Goal: Information Seeking & Learning: Learn about a topic

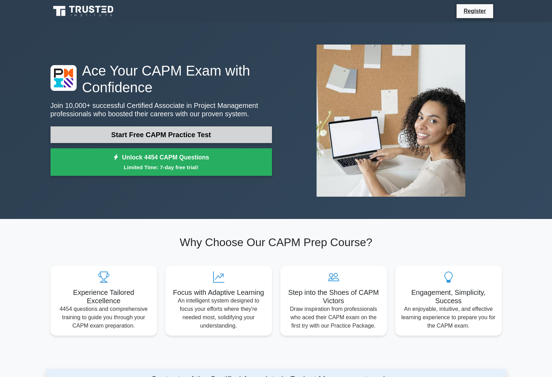
click at [207, 138] on link "Start Free CAPM Practice Test" at bounding box center [160, 134] width 221 height 17
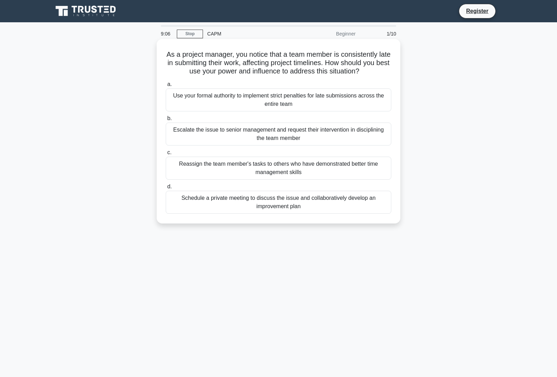
click at [270, 205] on div "Schedule a private meeting to discuss the issue and collaboratively develop an …" at bounding box center [279, 202] width 226 height 23
click at [166, 189] on input "d. Schedule a private meeting to discuss the issue and collaboratively develop …" at bounding box center [166, 186] width 0 height 5
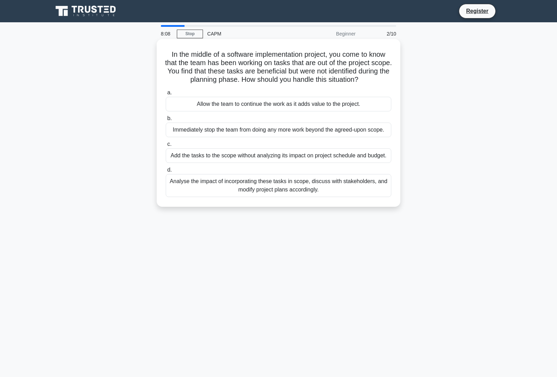
click at [300, 187] on div "Analyse the impact of incorporating these tasks in scope, discuss with stakehol…" at bounding box center [279, 185] width 226 height 23
click at [166, 172] on input "d. Analyse the impact of incorporating these tasks in scope, discuss with stake…" at bounding box center [166, 170] width 0 height 5
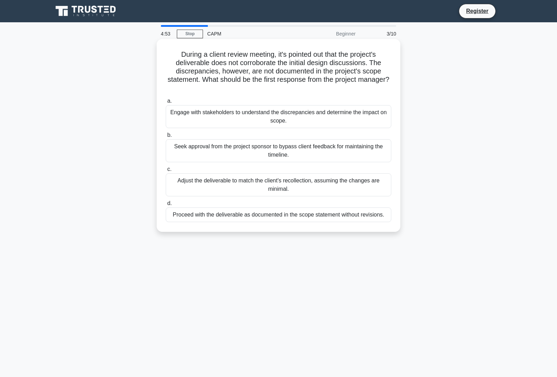
click at [192, 113] on div "Engage with stakeholders to understand the discrepancies and determine the impa…" at bounding box center [279, 116] width 226 height 23
click at [166, 103] on input "a. Engage with stakeholders to understand the discrepancies and determine the i…" at bounding box center [166, 101] width 0 height 5
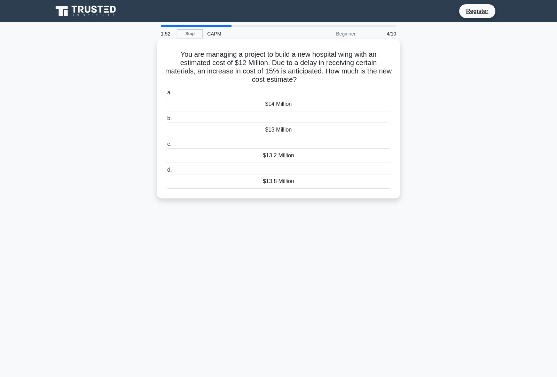
click at [316, 182] on div "$13.8 Million" at bounding box center [279, 181] width 226 height 15
click at [166, 172] on input "d. $13.8 Million" at bounding box center [166, 170] width 0 height 5
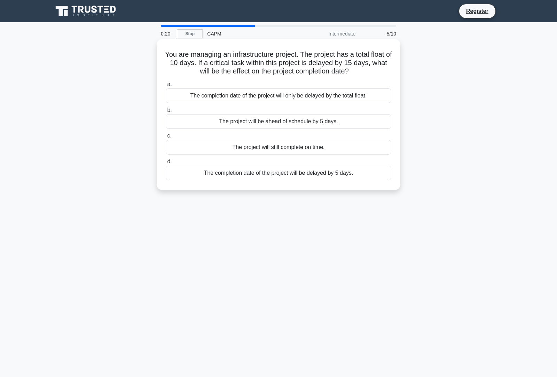
click at [300, 95] on div "The completion date of the project will only be delayed by the total float." at bounding box center [279, 95] width 226 height 15
click at [166, 87] on input "a. The completion date of the project will only be delayed by the total float." at bounding box center [166, 84] width 0 height 5
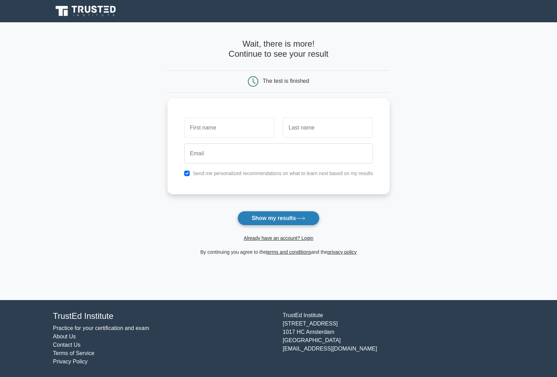
click at [286, 219] on button "Show my results" at bounding box center [278, 218] width 82 height 15
click at [227, 123] on input "text" at bounding box center [229, 126] width 90 height 20
type input "mercy"
click at [315, 127] on input "text" at bounding box center [328, 126] width 90 height 20
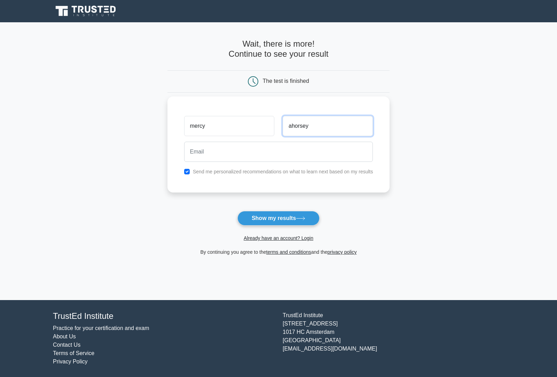
type input "ahorsey"
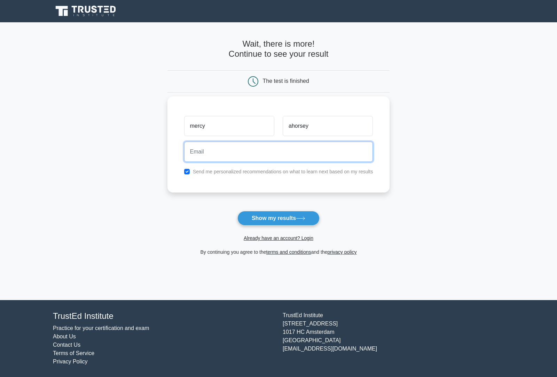
click at [270, 158] on input "email" at bounding box center [278, 152] width 189 height 20
click at [225, 153] on input "mercyahorsey@gmail.com" at bounding box center [278, 152] width 189 height 20
type input "mercyahorsey1999@gmail.com"
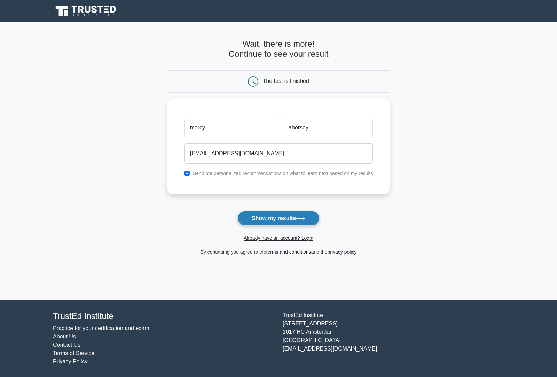
click at [284, 221] on button "Show my results" at bounding box center [278, 218] width 82 height 15
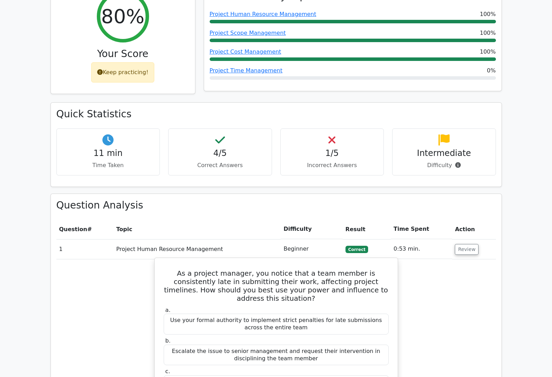
scroll to position [322, 0]
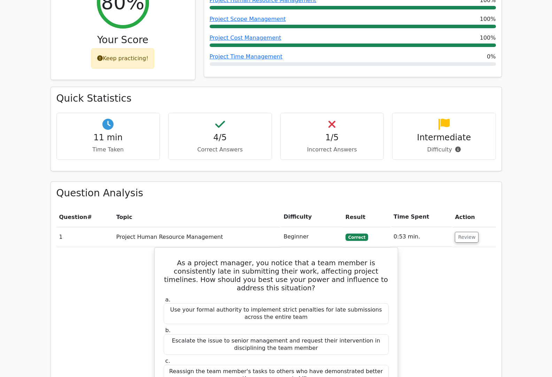
click at [334, 145] on p "Incorrect Answers" at bounding box center [332, 149] width 92 height 8
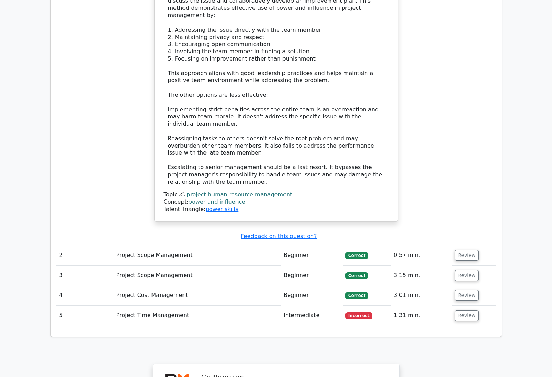
scroll to position [774, 0]
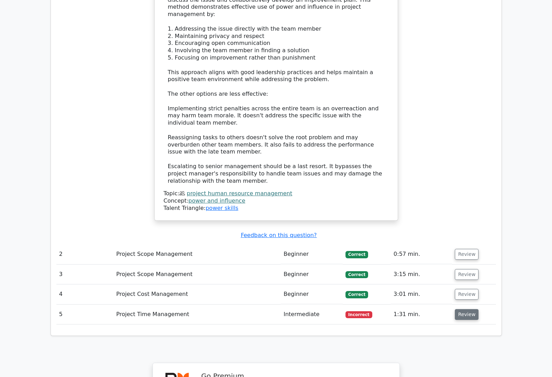
click at [459, 309] on button "Review" at bounding box center [467, 314] width 24 height 11
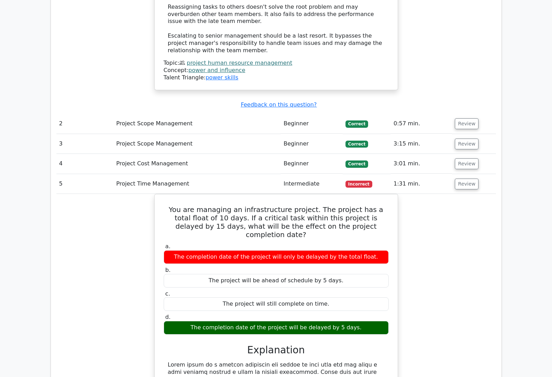
scroll to position [992, 0]
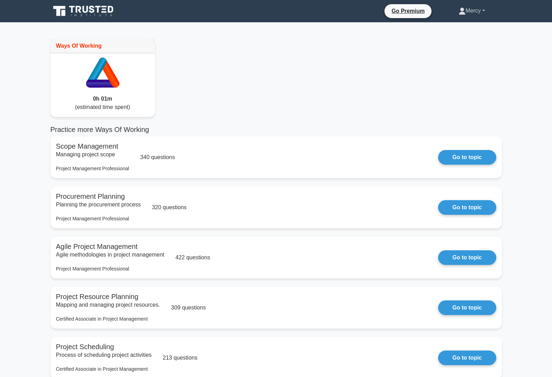
click at [484, 9] on link "Mercy" at bounding box center [472, 11] width 60 height 14
click at [458, 28] on link "Profile" at bounding box center [469, 27] width 55 height 11
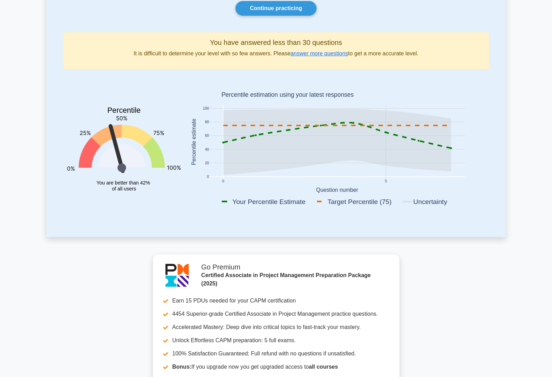
scroll to position [35, 0]
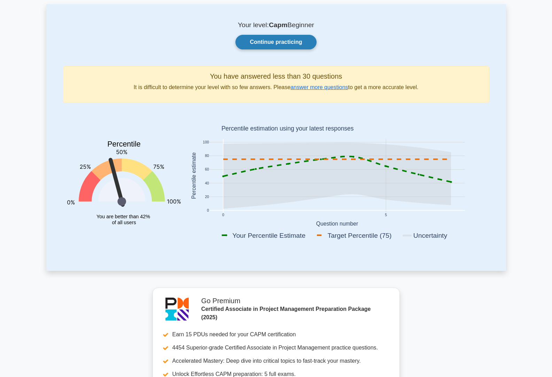
click at [301, 37] on link "Continue practicing" at bounding box center [275, 42] width 81 height 15
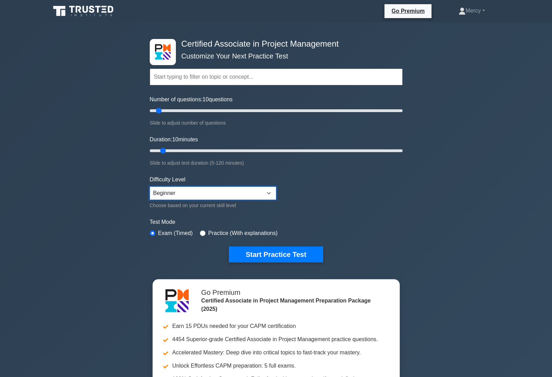
click at [271, 193] on select "Beginner Intermediate Expert" at bounding box center [213, 193] width 126 height 13
select select "intermediate"
click at [150, 187] on select "Beginner Intermediate Expert" at bounding box center [213, 193] width 126 height 13
click at [275, 251] on button "Start Practice Test" at bounding box center [276, 254] width 94 height 16
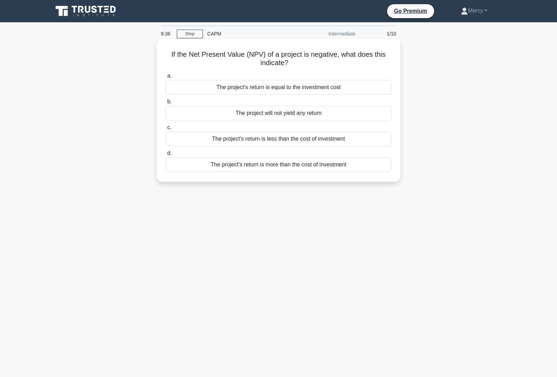
click at [318, 139] on div "The project's return is less than the cost of investment" at bounding box center [279, 139] width 226 height 15
click at [166, 130] on input "c. The project's return is less than the cost of investment" at bounding box center [166, 127] width 0 height 5
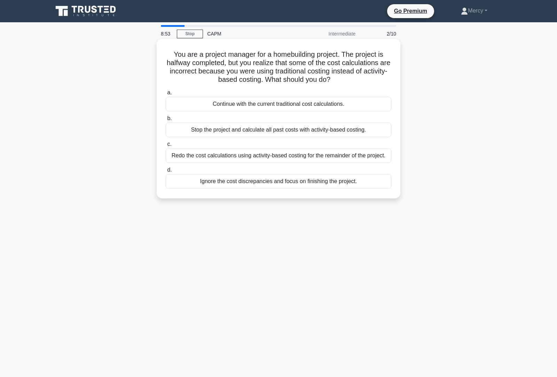
click at [314, 183] on div "Ignore the cost discrepancies and focus on finishing the project." at bounding box center [279, 181] width 226 height 15
click at [166, 172] on input "d. Ignore the cost discrepancies and focus on finishing the project." at bounding box center [166, 170] width 0 height 5
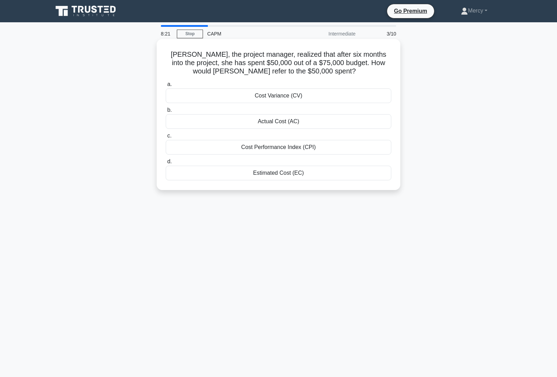
click at [323, 147] on div "Cost Performance Index (CPI)" at bounding box center [279, 147] width 226 height 15
click at [166, 138] on input "c. Cost Performance Index (CPI)" at bounding box center [166, 136] width 0 height 5
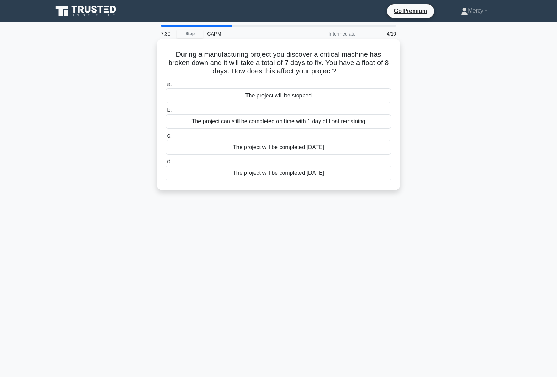
click at [334, 122] on div "The project can still be completed on time with 1 day of float remaining" at bounding box center [279, 121] width 226 height 15
click at [166, 112] on input "b. The project can still be completed on time with 1 day of float remaining" at bounding box center [166, 110] width 0 height 5
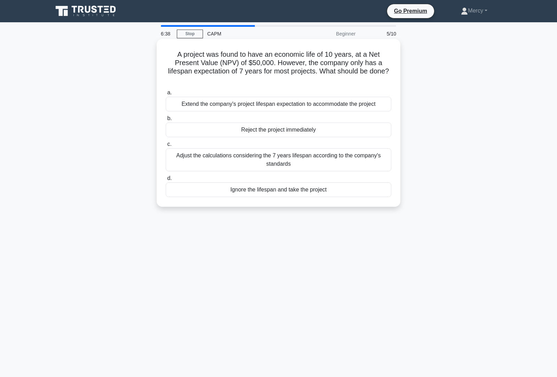
click at [317, 104] on div "Extend the company's project lifespan expectation to accommodate the project" at bounding box center [279, 104] width 226 height 15
click at [166, 95] on input "a. Extend the company's project lifespan expectation to accommodate the project" at bounding box center [166, 92] width 0 height 5
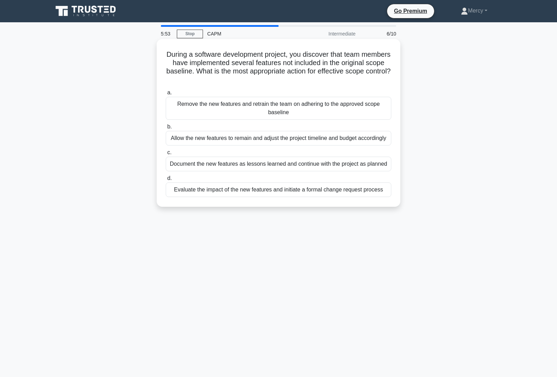
click at [264, 167] on div "Document the new features as lessons learned and continue with the project as p…" at bounding box center [279, 164] width 226 height 15
click at [166, 155] on input "c. Document the new features as lessons learned and continue with the project a…" at bounding box center [166, 152] width 0 height 5
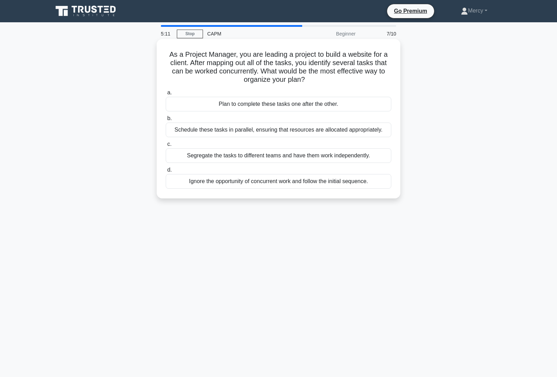
click at [302, 156] on div "Segregate the tasks to different teams and have them work independently." at bounding box center [279, 155] width 226 height 15
click at [286, 154] on div "Segregate the tasks to different teams and have them work independently." at bounding box center [279, 155] width 226 height 15
click at [166, 147] on input "c. Segregate the tasks to different teams and have them work independently." at bounding box center [166, 144] width 0 height 5
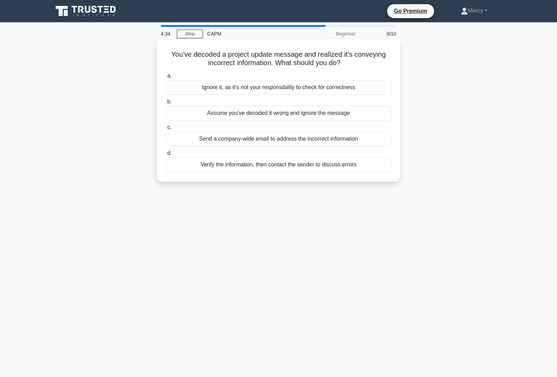
click at [335, 165] on div "Verify the information, then contact the sender to discuss errors" at bounding box center [279, 164] width 226 height 15
click at [277, 164] on div "Verify the information, then contact the sender to discuss errors" at bounding box center [279, 164] width 226 height 15
click at [166, 156] on input "d. Verify the information, then contact the sender to discuss errors" at bounding box center [166, 153] width 0 height 5
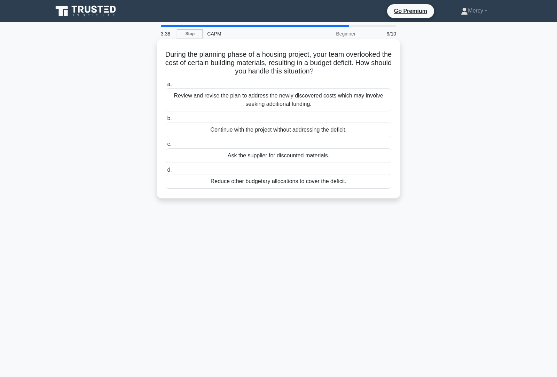
click at [318, 101] on div "Review and revise the plan to address the newly discovered costs which may invo…" at bounding box center [279, 99] width 226 height 23
click at [166, 87] on input "a. Review and revise the plan to address the newly discovered costs which may i…" at bounding box center [166, 84] width 0 height 5
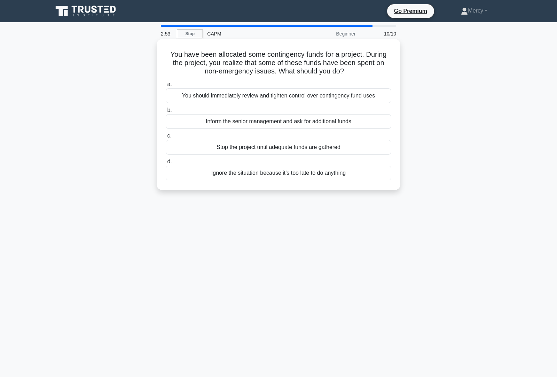
click at [260, 97] on div "You should immediately review and tighten control over contingency fund uses" at bounding box center [279, 95] width 226 height 15
click at [166, 87] on input "a. You should immediately review and tighten control over contingency fund uses" at bounding box center [166, 84] width 0 height 5
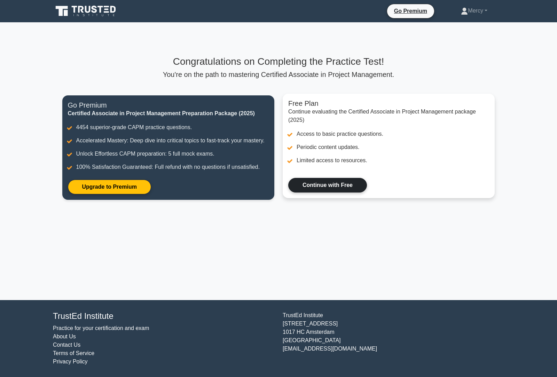
click at [345, 188] on link "Continue with Free" at bounding box center [327, 185] width 79 height 15
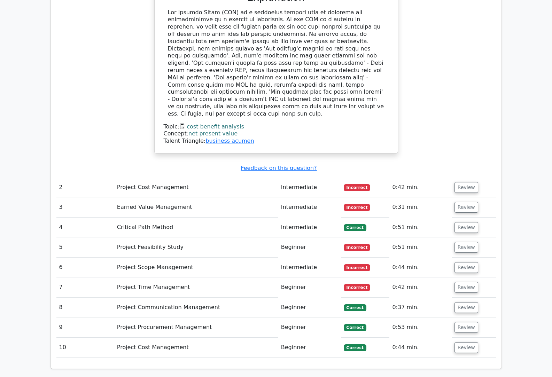
scroll to position [800, 0]
click at [293, 164] on u "Feedback on this question?" at bounding box center [278, 167] width 76 height 7
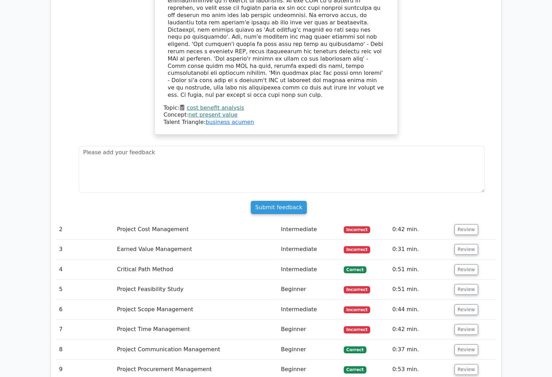
scroll to position [835, 0]
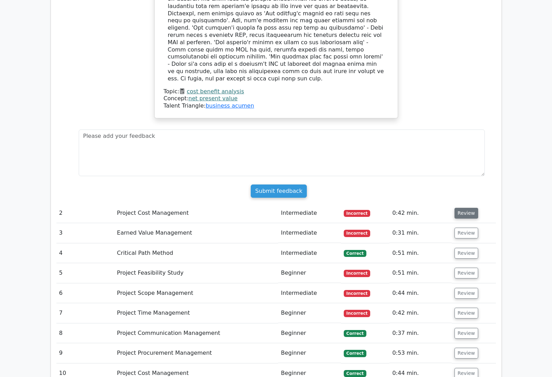
click at [464, 208] on button "Review" at bounding box center [466, 213] width 24 height 11
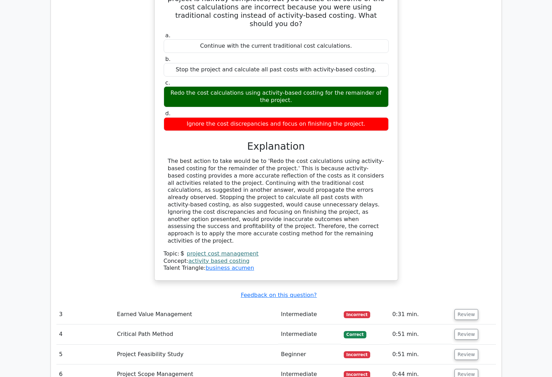
scroll to position [1088, 0]
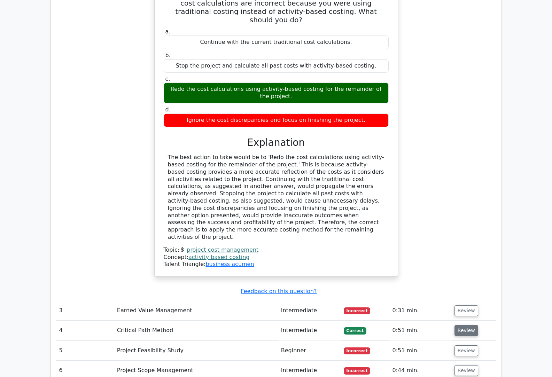
click at [466, 325] on button "Review" at bounding box center [466, 330] width 24 height 11
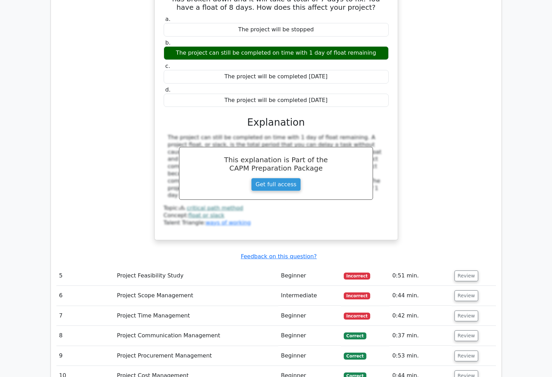
scroll to position [1453, 0]
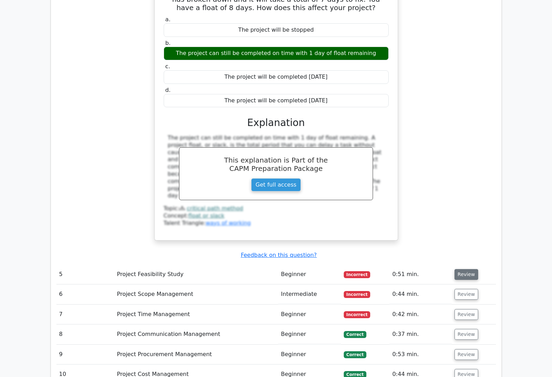
click at [466, 269] on button "Review" at bounding box center [466, 274] width 24 height 11
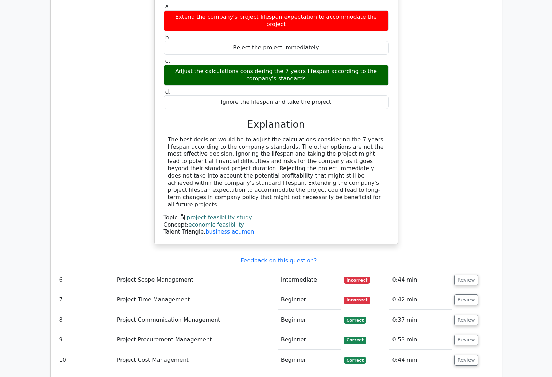
scroll to position [1784, 0]
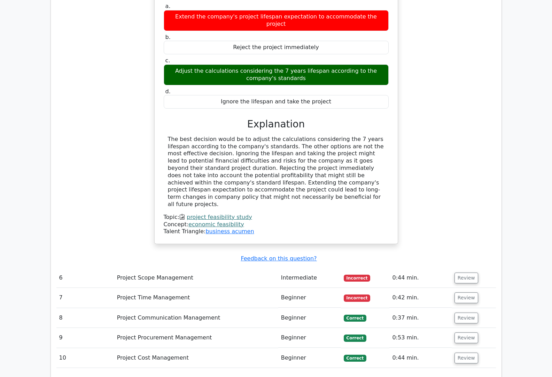
click at [354, 275] on span "Incorrect" at bounding box center [356, 278] width 27 height 7
click at [356, 275] on span "Incorrect" at bounding box center [356, 278] width 27 height 7
click at [366, 275] on span "Incorrect" at bounding box center [356, 278] width 27 height 7
click at [360, 275] on span "Incorrect" at bounding box center [356, 278] width 27 height 7
click at [464, 272] on button "Review" at bounding box center [466, 277] width 24 height 11
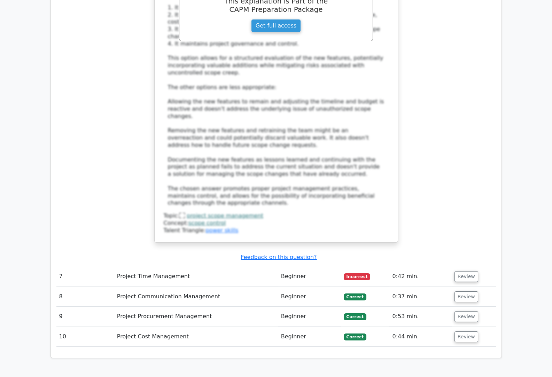
scroll to position [2332, 0]
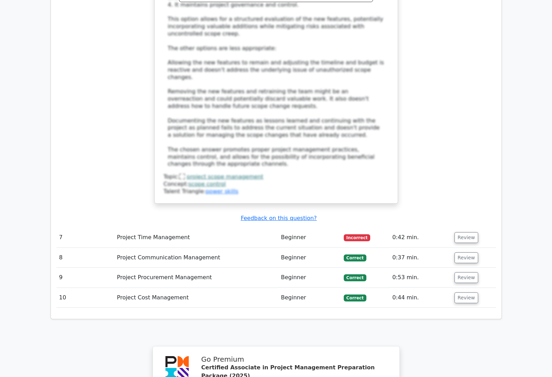
click at [351, 234] on span "Incorrect" at bounding box center [356, 237] width 27 height 7
click at [454, 232] on button "Review" at bounding box center [466, 237] width 24 height 11
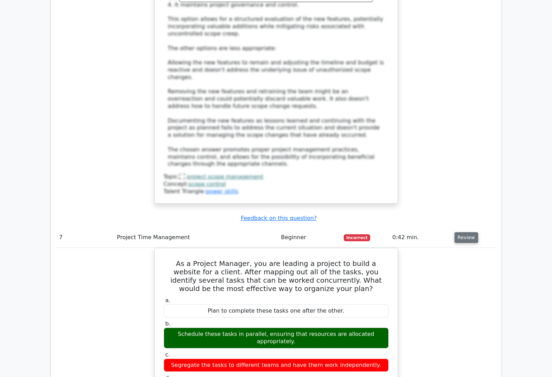
click at [463, 232] on button "Review" at bounding box center [466, 237] width 24 height 11
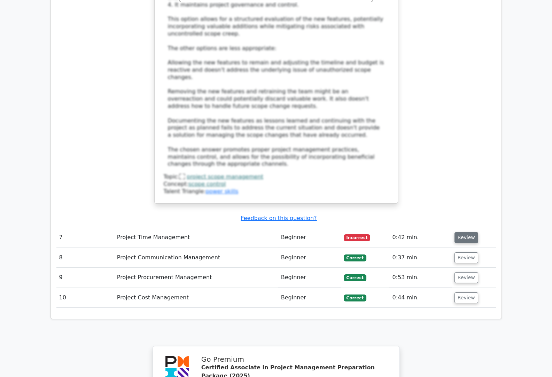
click at [463, 232] on button "Review" at bounding box center [466, 237] width 24 height 11
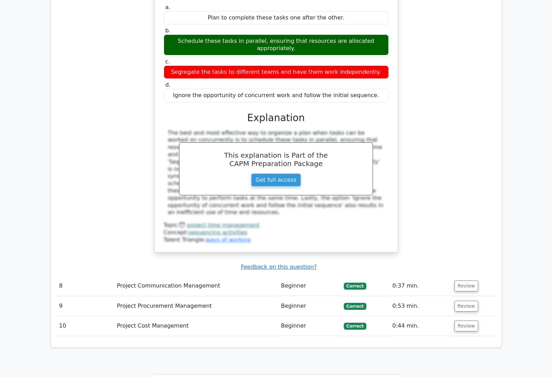
scroll to position [2627, 0]
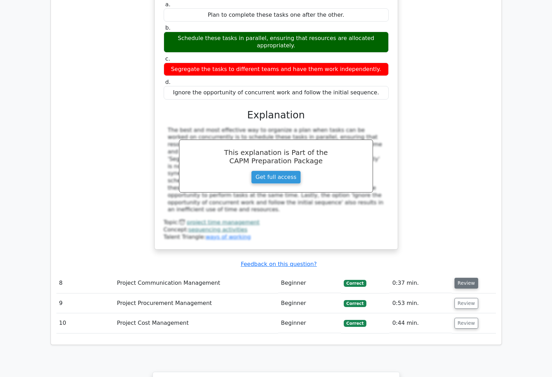
click at [459, 278] on button "Review" at bounding box center [466, 283] width 24 height 11
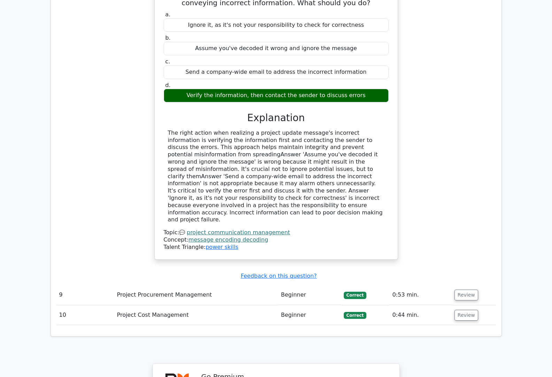
scroll to position [2941, 0]
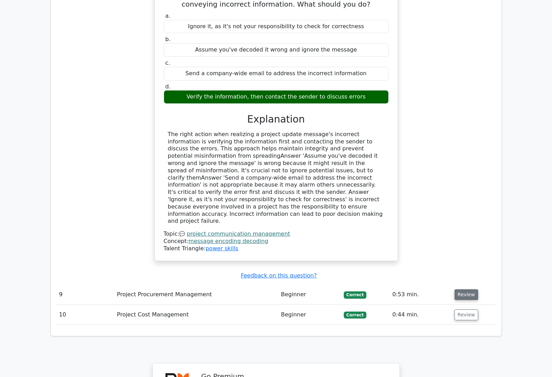
click at [465, 289] on button "Review" at bounding box center [466, 294] width 24 height 11
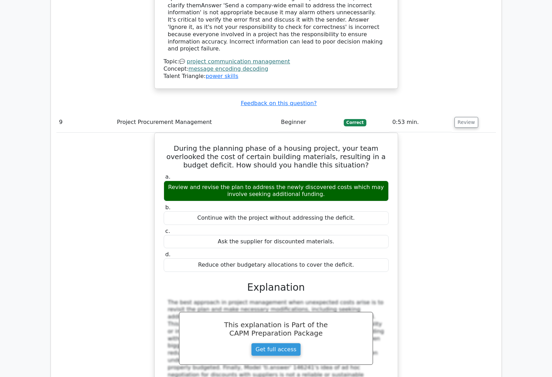
scroll to position [3115, 0]
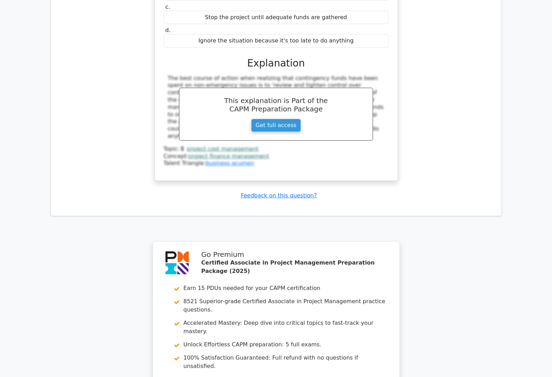
scroll to position [3673, 0]
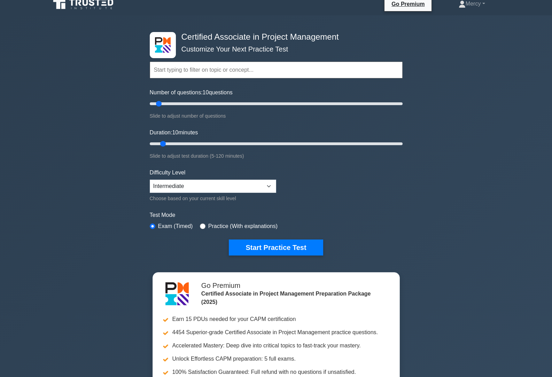
scroll to position [9, 0]
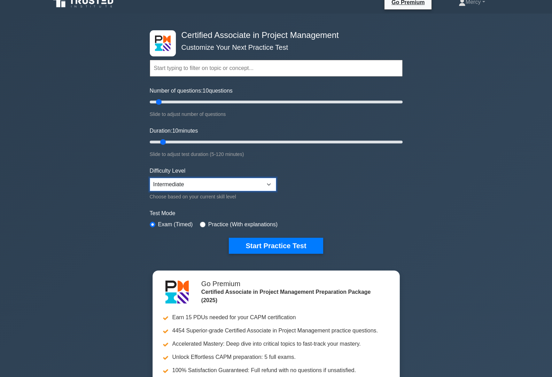
click at [267, 185] on select "Beginner Intermediate Expert" at bounding box center [213, 184] width 126 height 13
click at [150, 178] on select "Beginner Intermediate Expert" at bounding box center [213, 184] width 126 height 13
click at [296, 249] on button "Start Practice Test" at bounding box center [276, 246] width 94 height 16
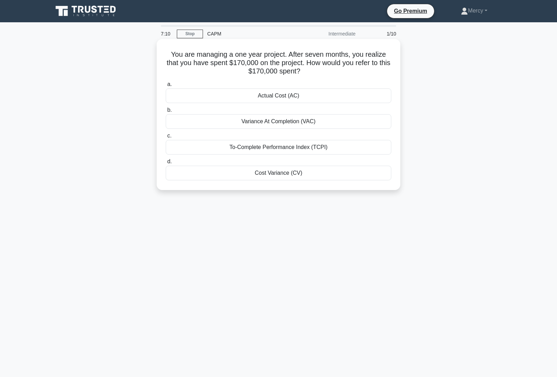
click at [285, 175] on div "Cost Variance (CV)" at bounding box center [279, 173] width 226 height 15
click at [166, 164] on input "d. Cost Variance (CV)" at bounding box center [166, 161] width 0 height 5
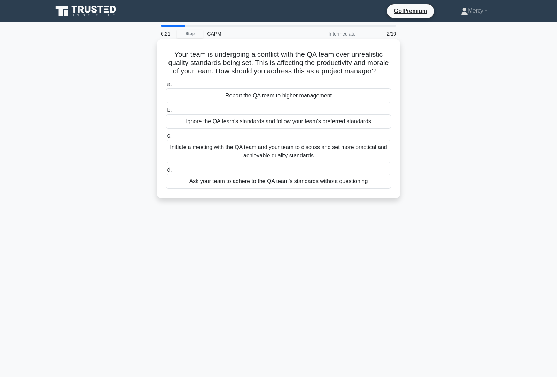
click at [332, 163] on div "Initiate a meeting with the QA team and your team to discuss and set more pract…" at bounding box center [279, 151] width 226 height 23
click at [166, 138] on input "c. Initiate a meeting with the QA team and your team to discuss and set more pr…" at bounding box center [166, 136] width 0 height 5
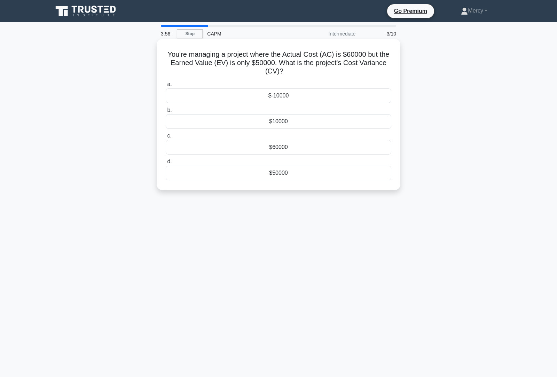
click at [295, 93] on div "$-10000" at bounding box center [279, 95] width 226 height 15
click at [166, 87] on input "a. $-10000" at bounding box center [166, 84] width 0 height 5
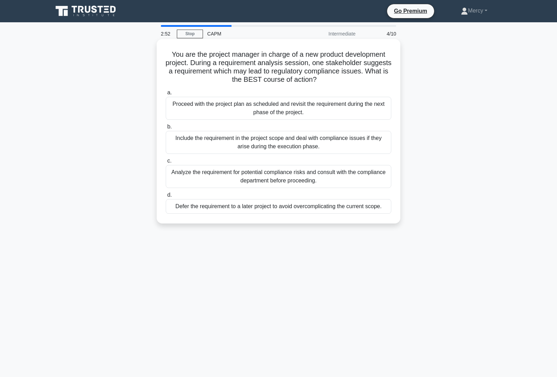
click at [310, 181] on div "Analyze the requirement for potential compliance risks and consult with the com…" at bounding box center [279, 176] width 226 height 23
click at [166, 163] on input "c. Analyze the requirement for potential compliance risks and consult with the …" at bounding box center [166, 161] width 0 height 5
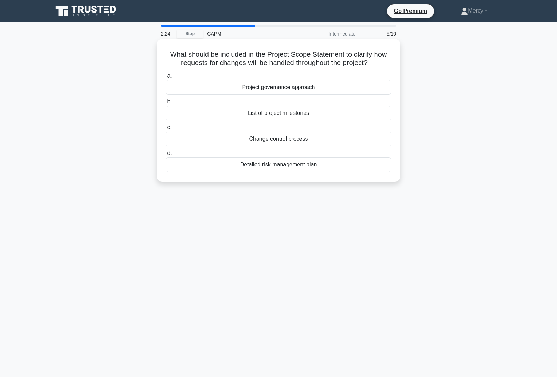
click at [322, 164] on div "Detailed risk management plan" at bounding box center [279, 164] width 226 height 15
click at [166, 156] on input "d. Detailed risk management plan" at bounding box center [166, 153] width 0 height 5
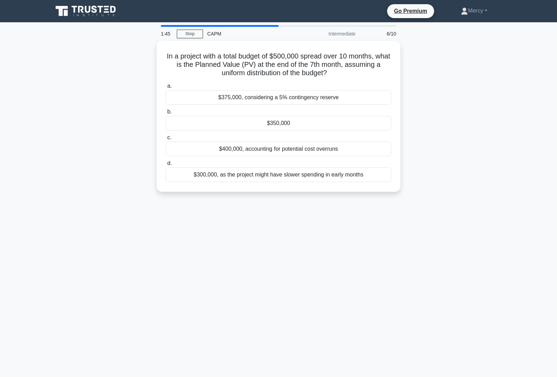
click at [503, 194] on div "In a project with a total budget of $500,000 spread over 10 months, what is the…" at bounding box center [278, 120] width 459 height 159
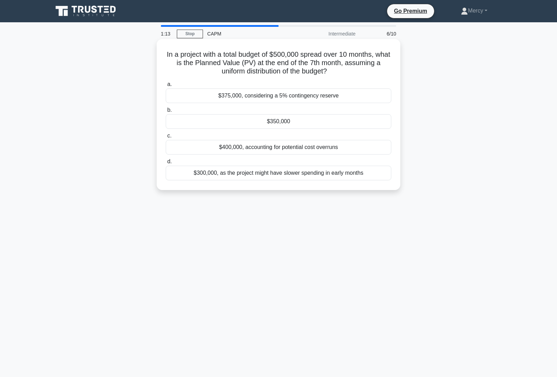
click at [318, 96] on div "$375,000, considering a 5% contingency reserve" at bounding box center [279, 95] width 226 height 15
click at [166, 87] on input "a. $375,000, considering a 5% contingency reserve" at bounding box center [166, 84] width 0 height 5
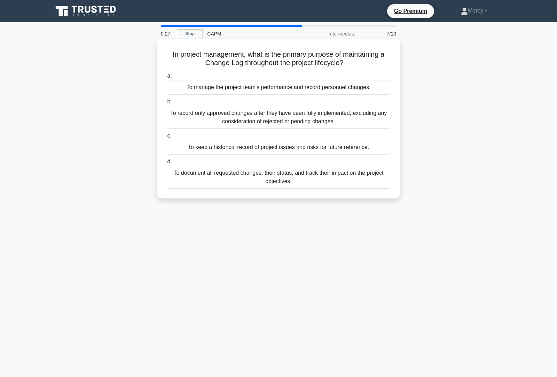
click at [293, 89] on div "To manage the project team's performance and record personnel changes." at bounding box center [279, 87] width 226 height 15
click at [166, 78] on input "a. To manage the project team's performance and record personnel changes." at bounding box center [166, 76] width 0 height 5
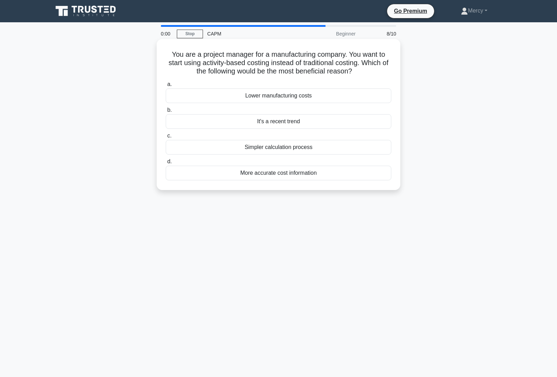
click at [306, 97] on div "Lower manufacturing costs" at bounding box center [279, 95] width 226 height 15
click at [166, 87] on input "a. Lower manufacturing costs" at bounding box center [166, 84] width 0 height 5
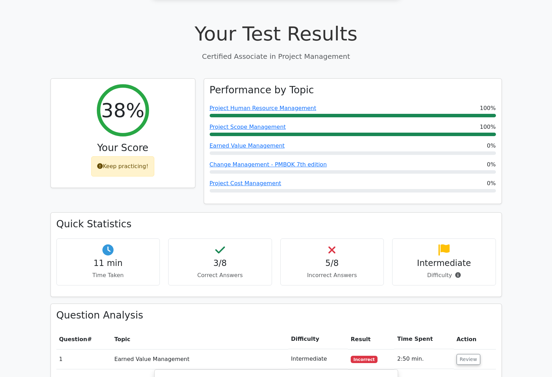
scroll to position [209, 0]
